Goal: Use online tool/utility

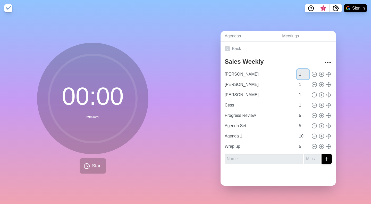
click at [297, 73] on input "1" at bounding box center [303, 74] width 12 height 10
type input "2"
type input "3"
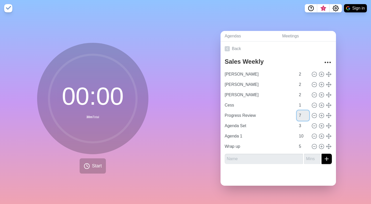
type input "7"
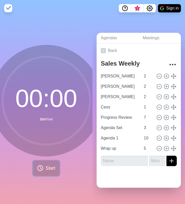
click at [42, 165] on button "Start" at bounding box center [46, 167] width 26 height 15
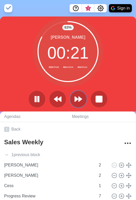
click at [77, 95] on icon at bounding box center [78, 99] width 8 height 8
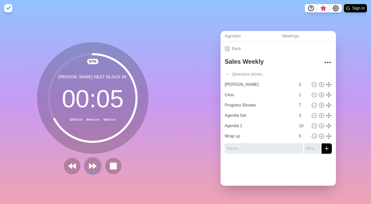
click at [91, 162] on icon at bounding box center [93, 166] width 8 height 8
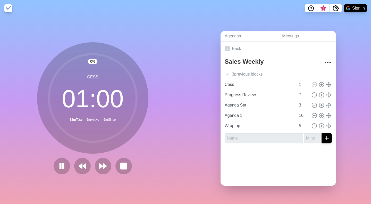
click at [91, 161] on div at bounding box center [93, 166] width 82 height 16
click at [103, 163] on polygon at bounding box center [104, 165] width 3 height 5
